Goal: Task Accomplishment & Management: Complete application form

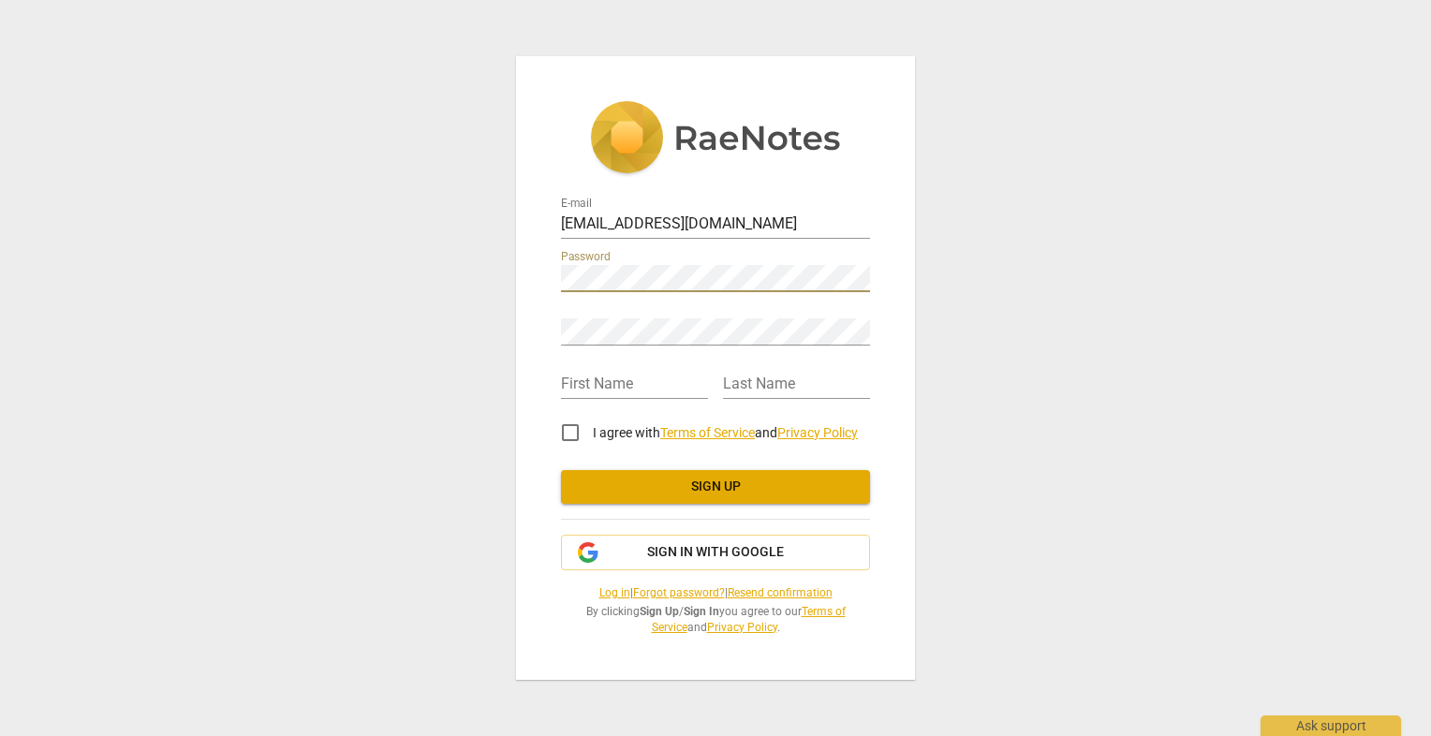
click at [600, 318] on div "Retype Password" at bounding box center [715, 324] width 309 height 42
click at [613, 378] on input "text" at bounding box center [634, 385] width 147 height 27
type input "[PERSON_NAME]"
click at [570, 437] on input "I agree with Terms of Service and Privacy Policy" at bounding box center [570, 432] width 45 height 45
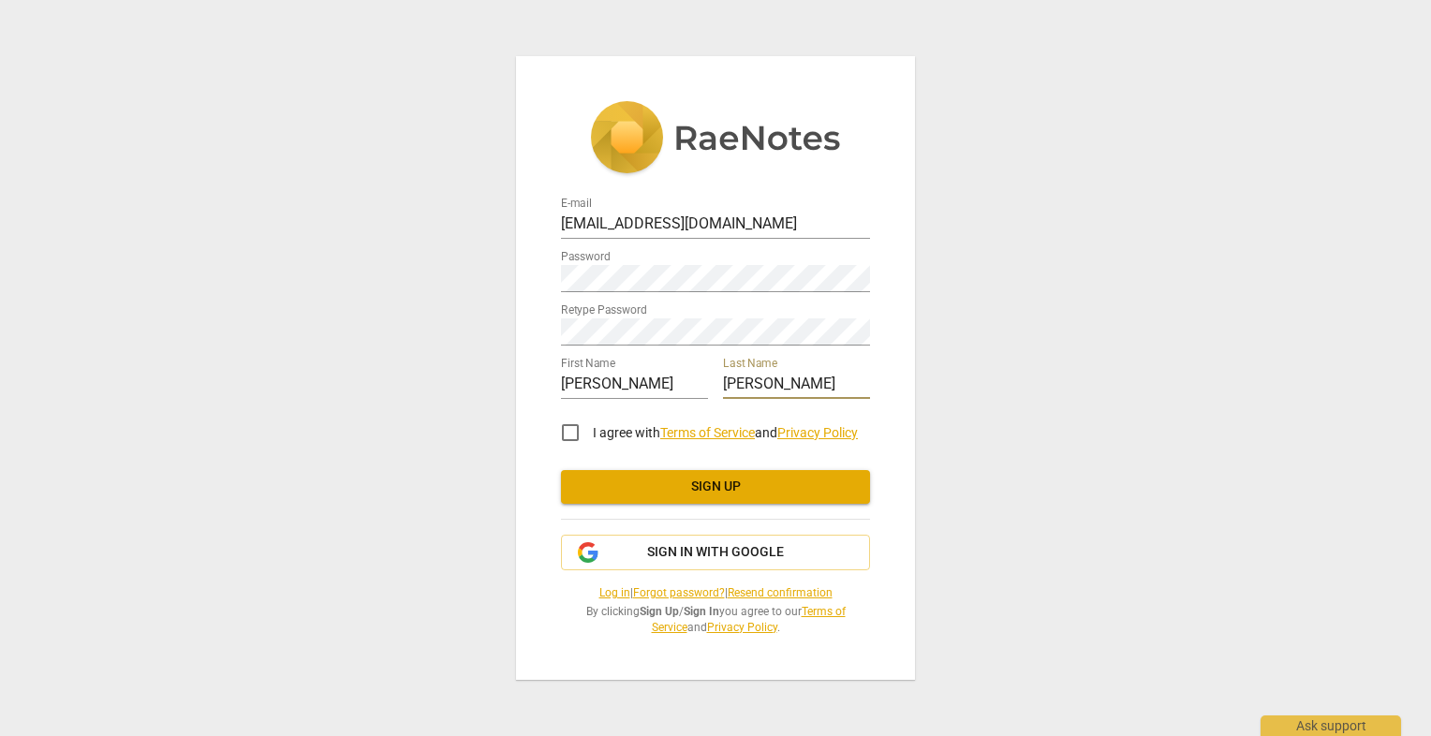
checkbox input "true"
click at [692, 483] on span "Sign up" at bounding box center [715, 487] width 279 height 19
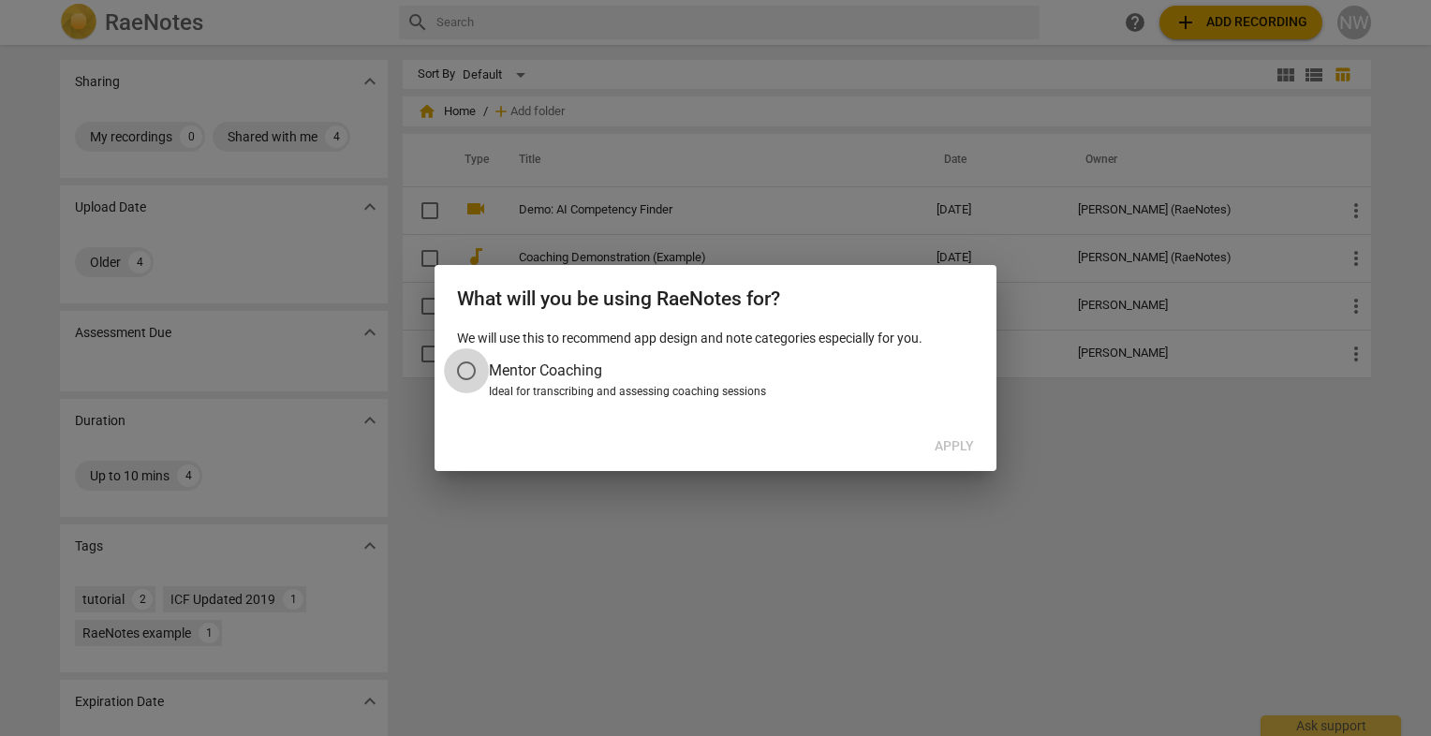
click at [471, 377] on input "Mentor Coaching" at bounding box center [466, 370] width 45 height 45
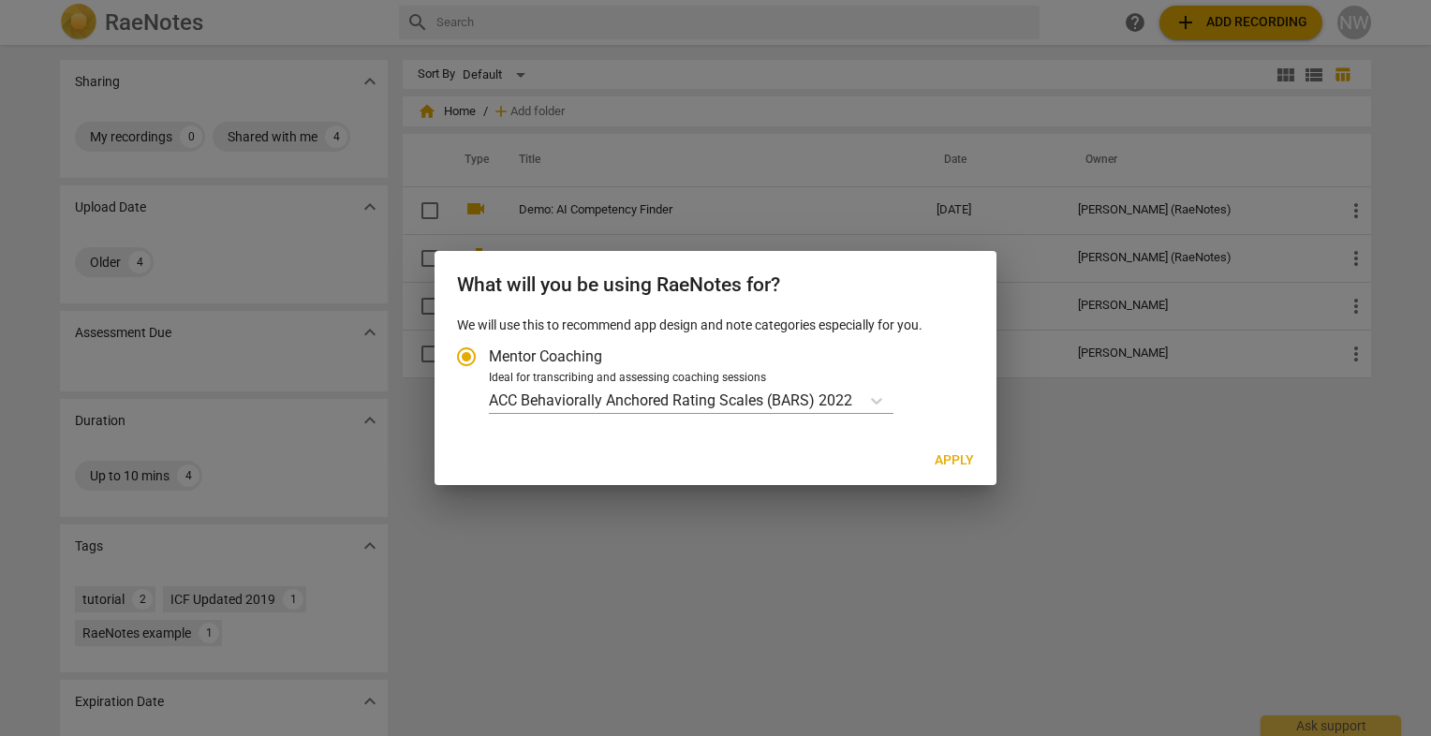
click at [947, 462] on span "Apply" at bounding box center [954, 461] width 39 height 19
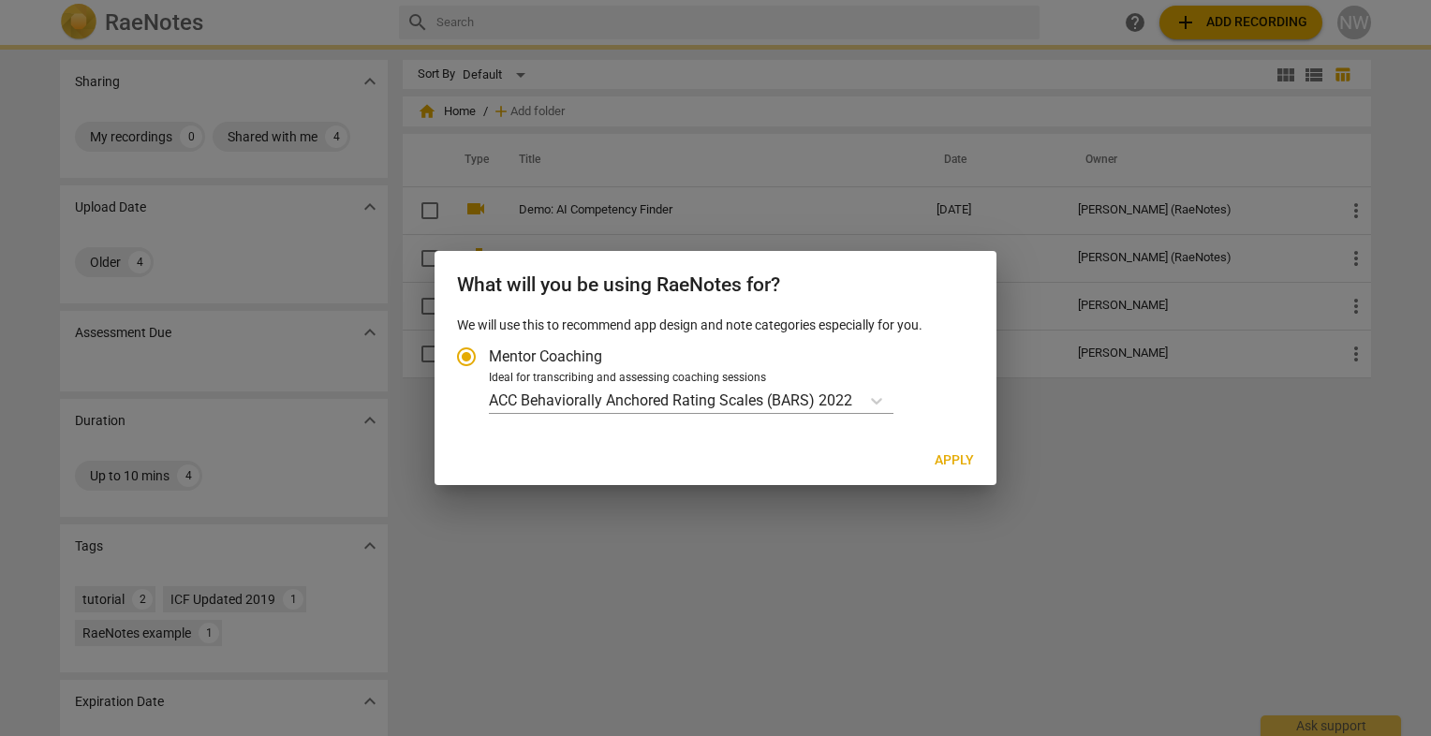
radio input "false"
